Goal: Information Seeking & Learning: Learn about a topic

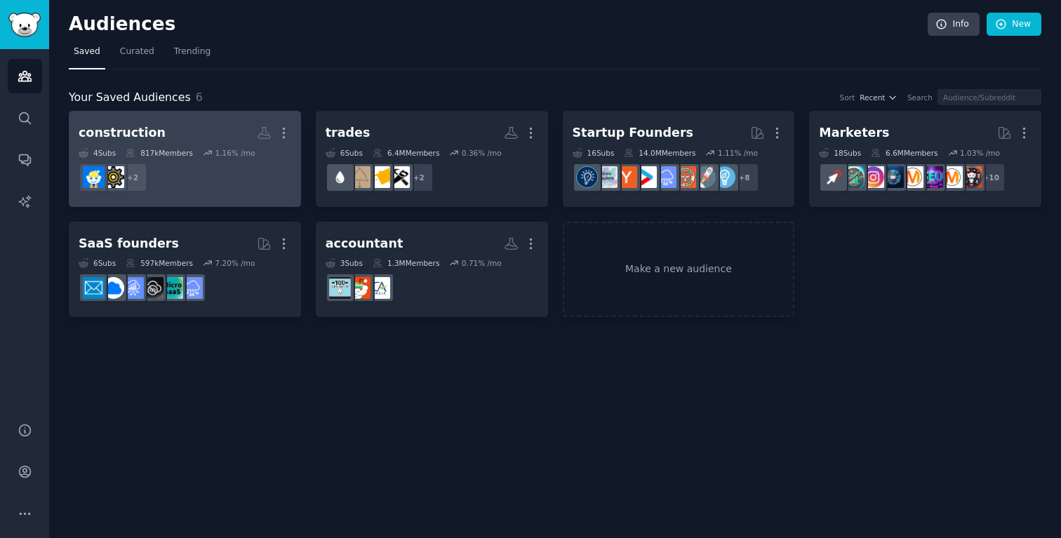
click at [234, 185] on dd "+ 2" at bounding box center [185, 177] width 213 height 39
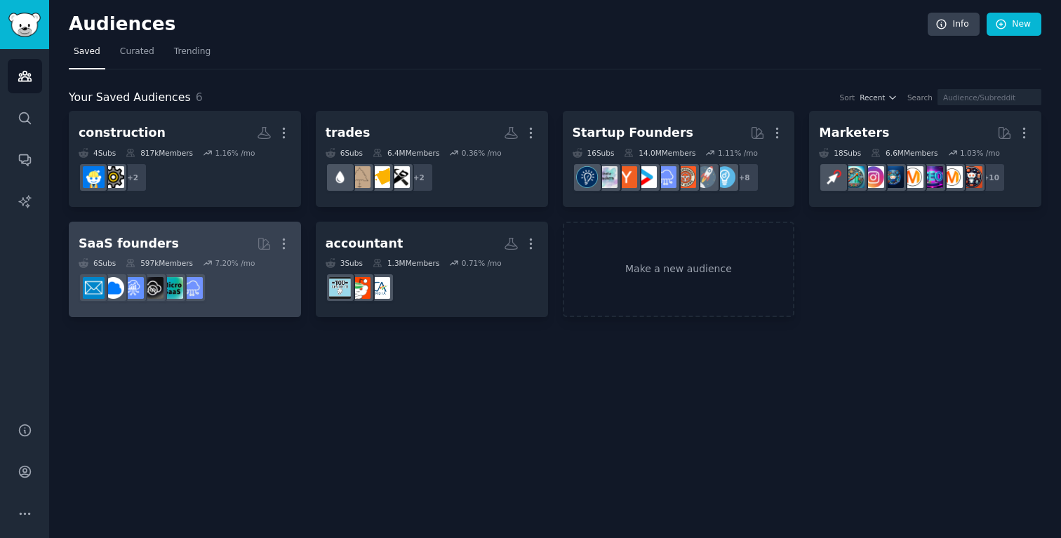
click at [244, 306] on dd at bounding box center [185, 287] width 213 height 39
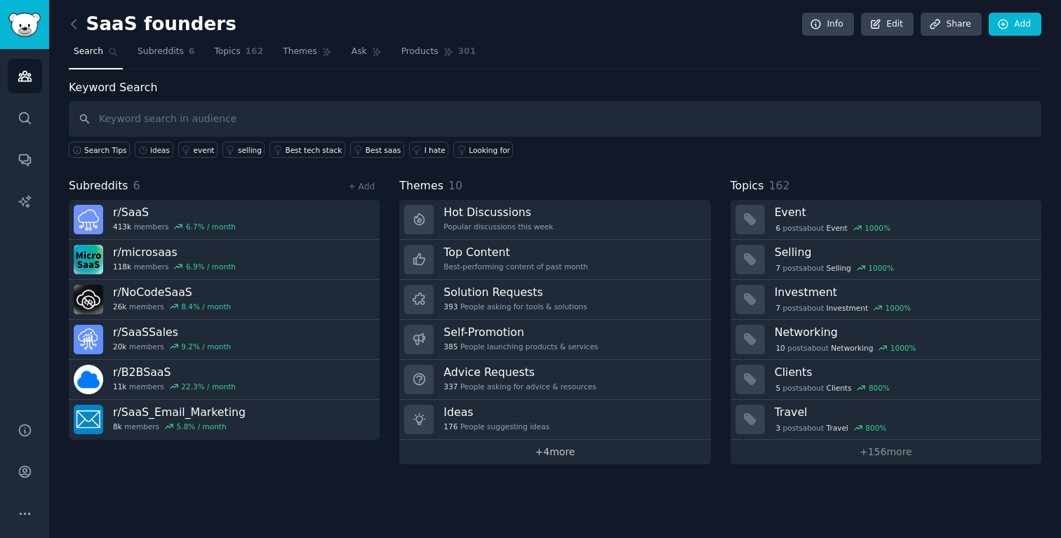
click at [562, 451] on link "+ 4 more" at bounding box center [554, 452] width 311 height 25
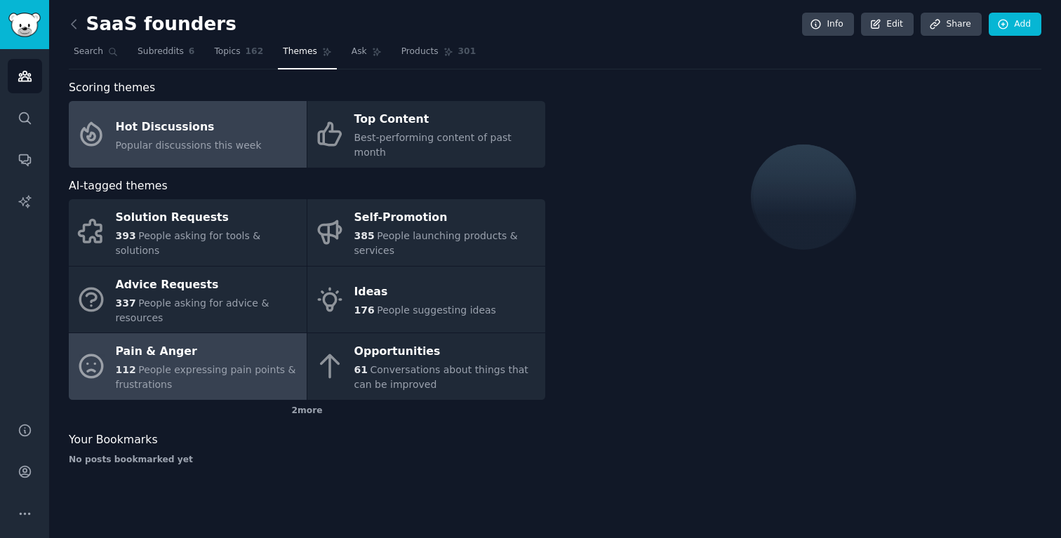
click at [218, 364] on span "People expressing pain points & frustrations" at bounding box center [206, 377] width 180 height 26
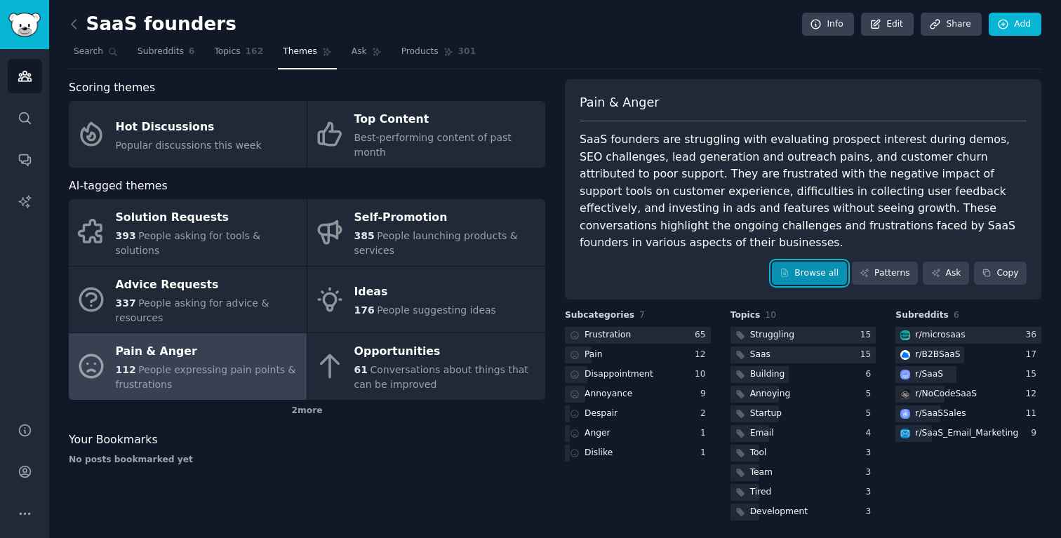
click at [819, 262] on link "Browse all" at bounding box center [809, 274] width 75 height 24
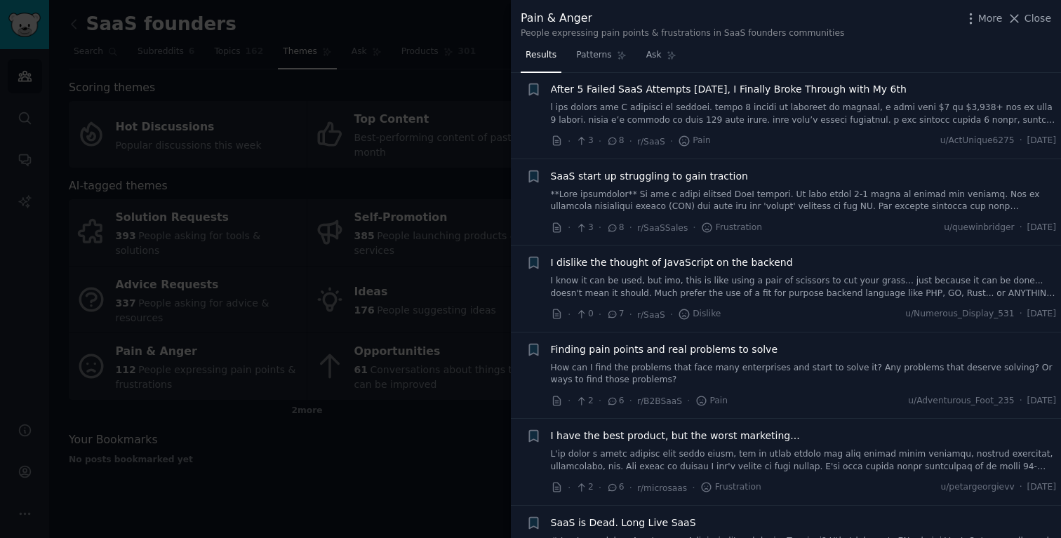
scroll to position [1225, 0]
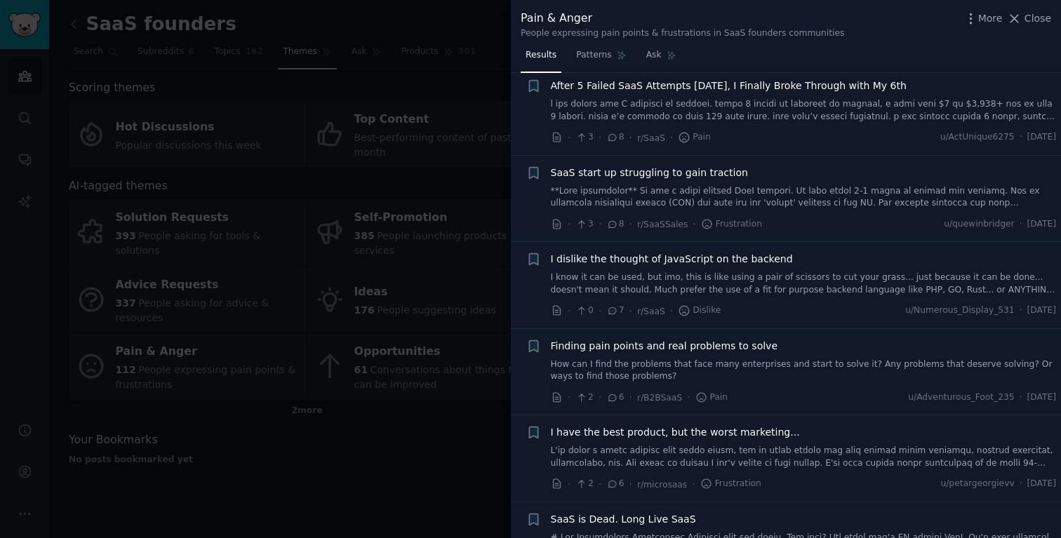
click at [314, 296] on div at bounding box center [530, 269] width 1061 height 538
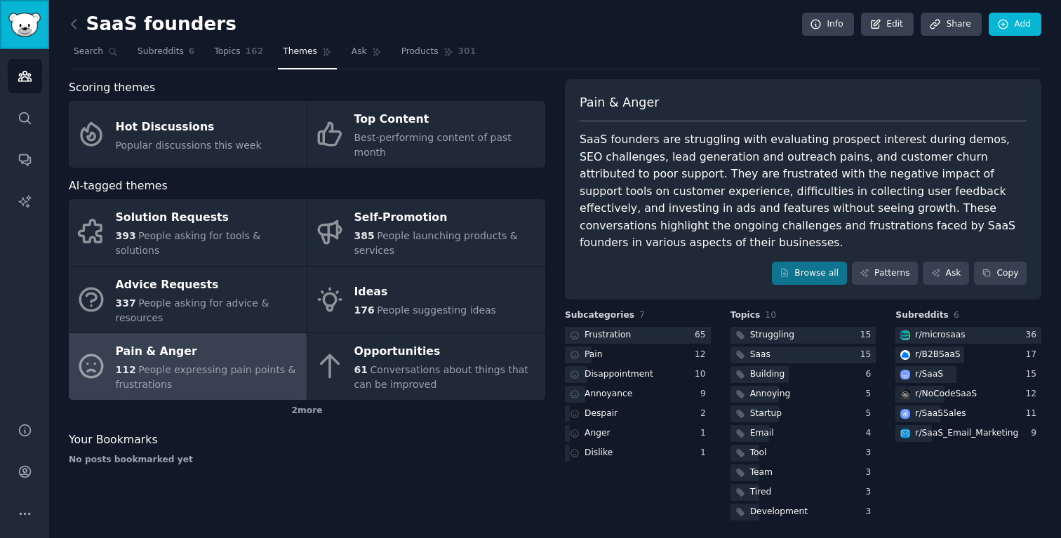
click at [32, 28] on img "Sidebar" at bounding box center [24, 25] width 32 height 25
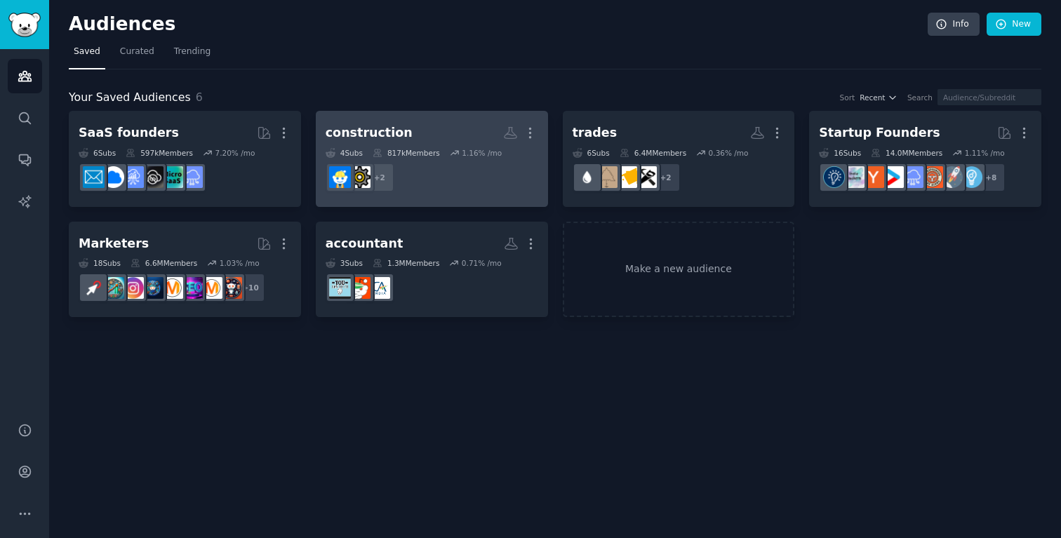
click at [512, 195] on dd "+ 2" at bounding box center [432, 177] width 213 height 39
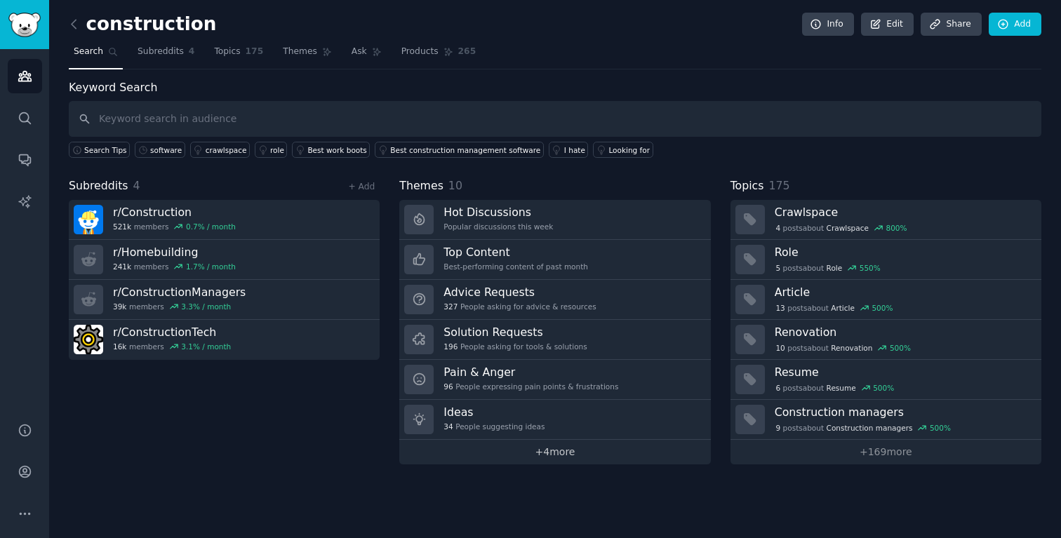
click at [529, 451] on link "+ 4 more" at bounding box center [554, 452] width 311 height 25
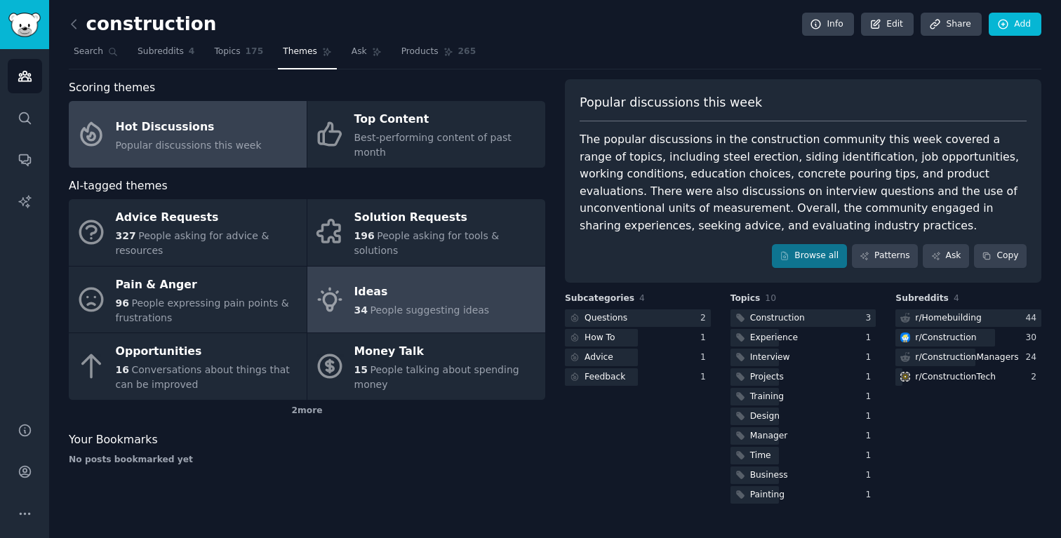
click at [385, 288] on div "Ideas" at bounding box center [421, 292] width 135 height 22
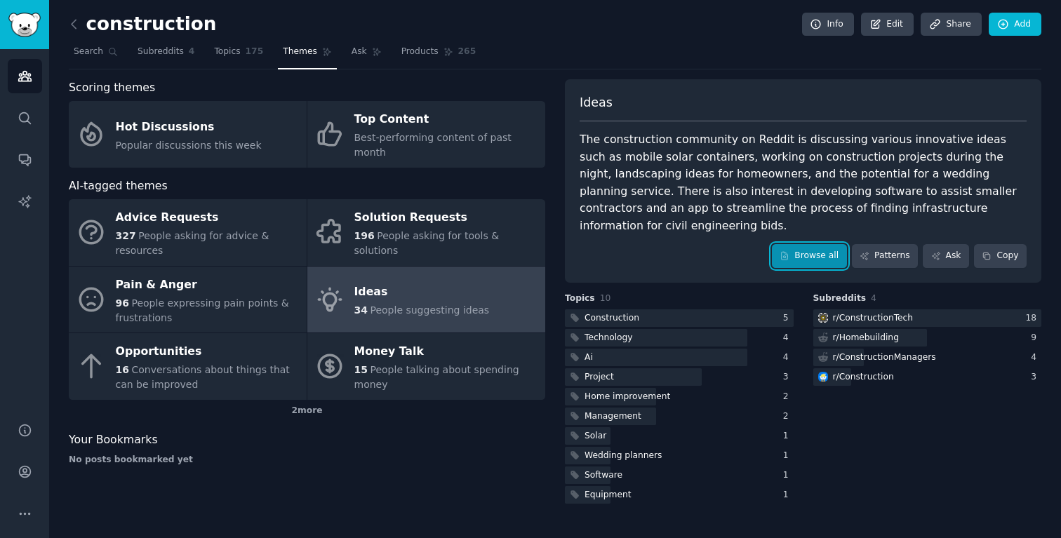
click at [789, 251] on icon at bounding box center [785, 256] width 10 height 10
